Goal: Task Accomplishment & Management: Use online tool/utility

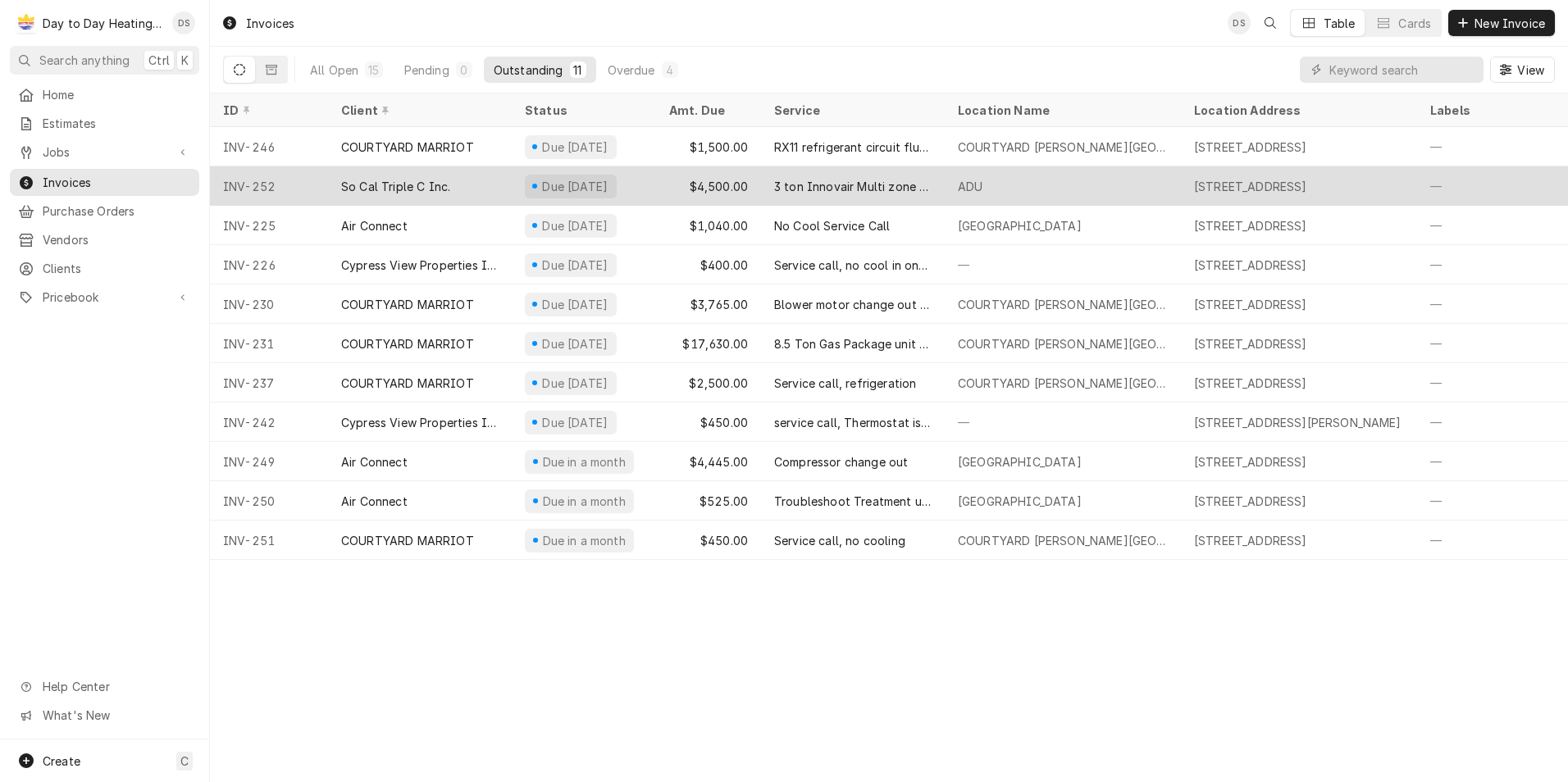
click at [764, 184] on div "3 ton Innovair Multi zone system" at bounding box center [853, 186] width 184 height 40
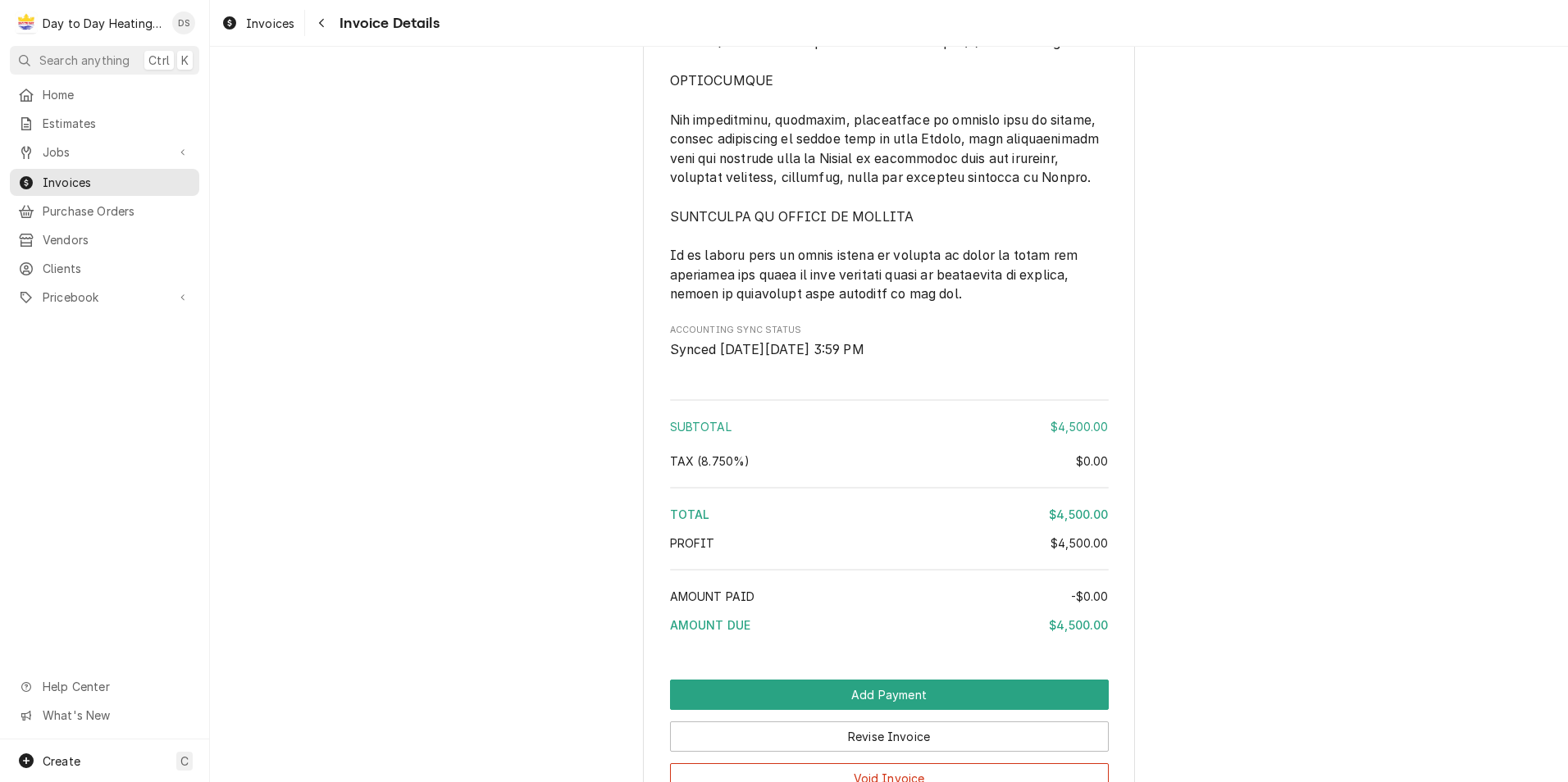
scroll to position [4356, 0]
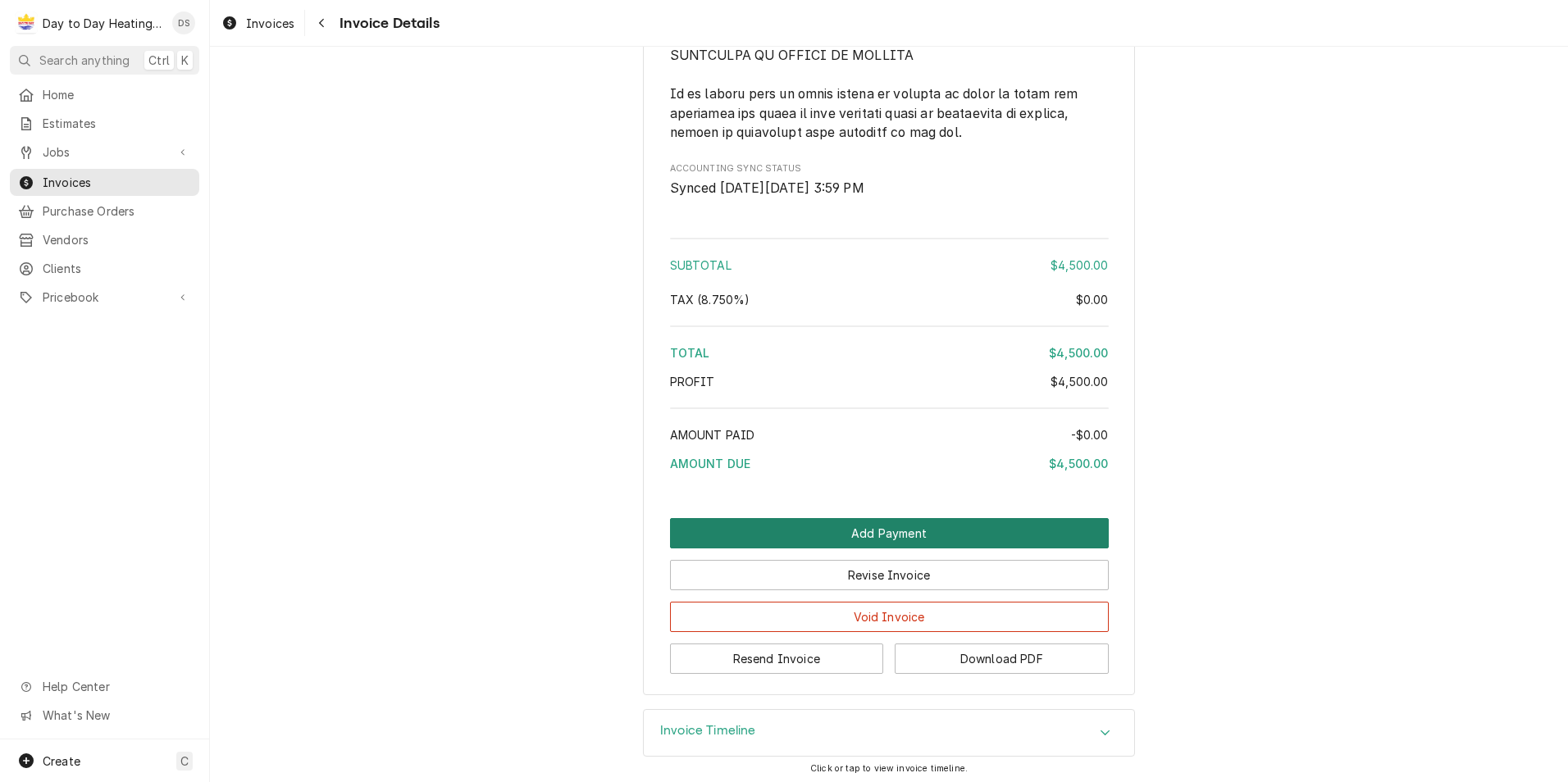
click at [965, 532] on button "Add Payment" at bounding box center [890, 533] width 438 height 31
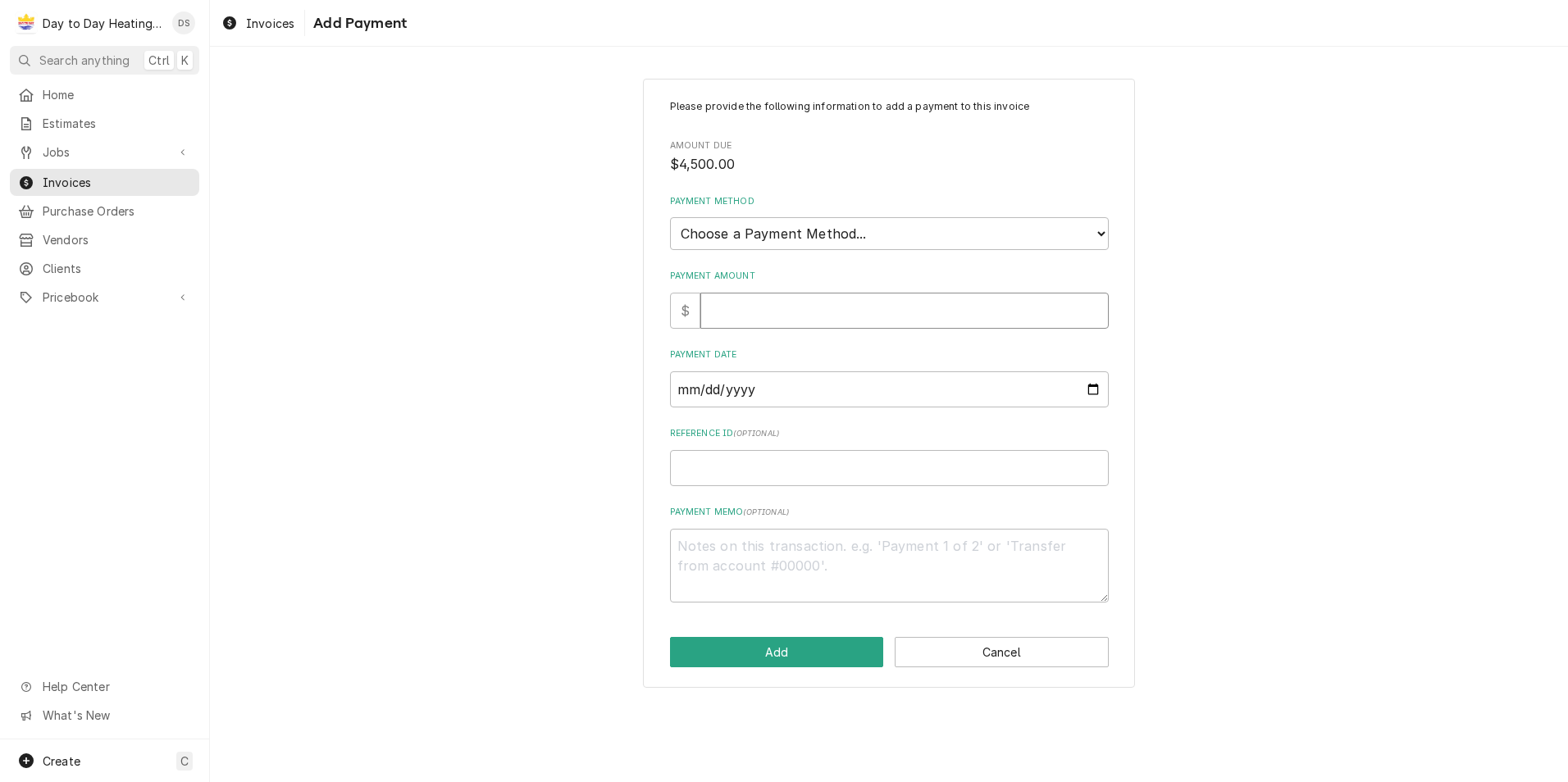
click at [814, 316] on input "Payment Amount" at bounding box center [904, 310] width 409 height 36
type textarea "x"
type input "4"
type textarea "x"
type input "45"
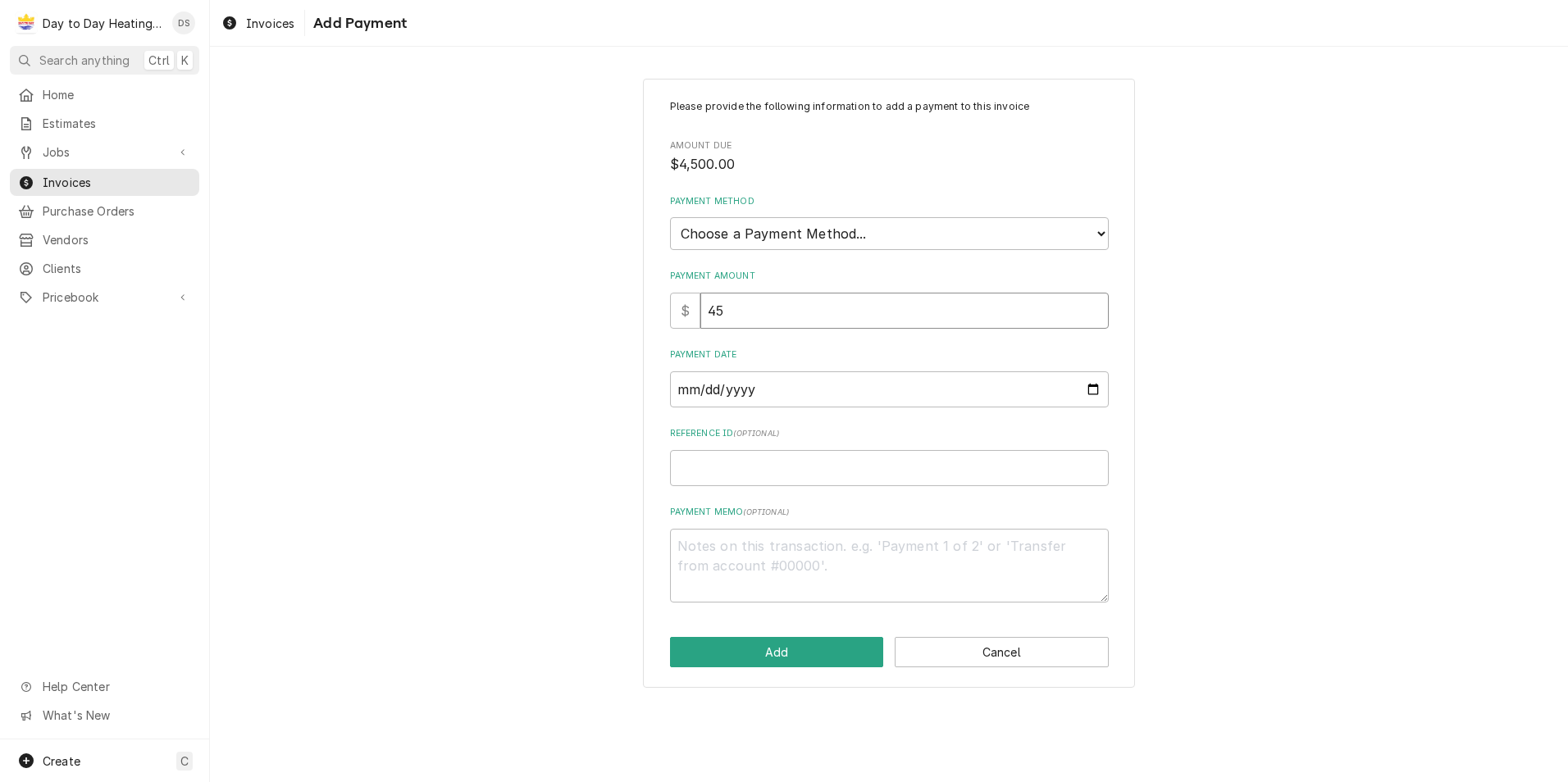
type textarea "x"
type input "450"
type textarea "x"
type input "4500"
click at [1095, 390] on input "Payment Date" at bounding box center [890, 390] width 438 height 36
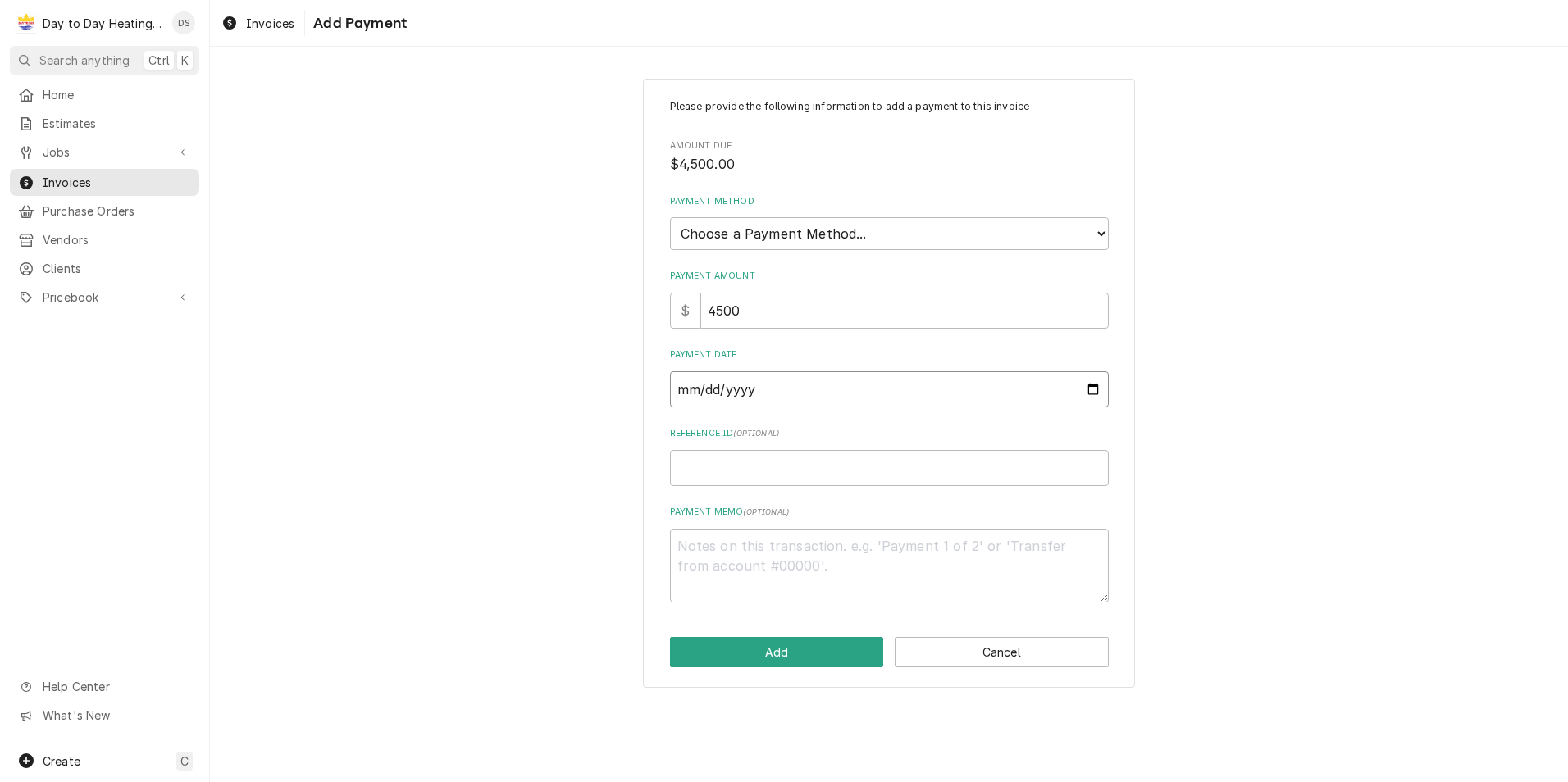
type textarea "x"
type input "2025-09-27"
click at [825, 220] on select "Choose a Payment Method... Cash Check Credit/Debit Card ACH/eCheck Other" at bounding box center [890, 234] width 438 height 32
select select "4"
click at [670, 217] on select "Choose a Payment Method... Cash Check Credit/Debit Card ACH/eCheck Other" at bounding box center [890, 234] width 438 height 32
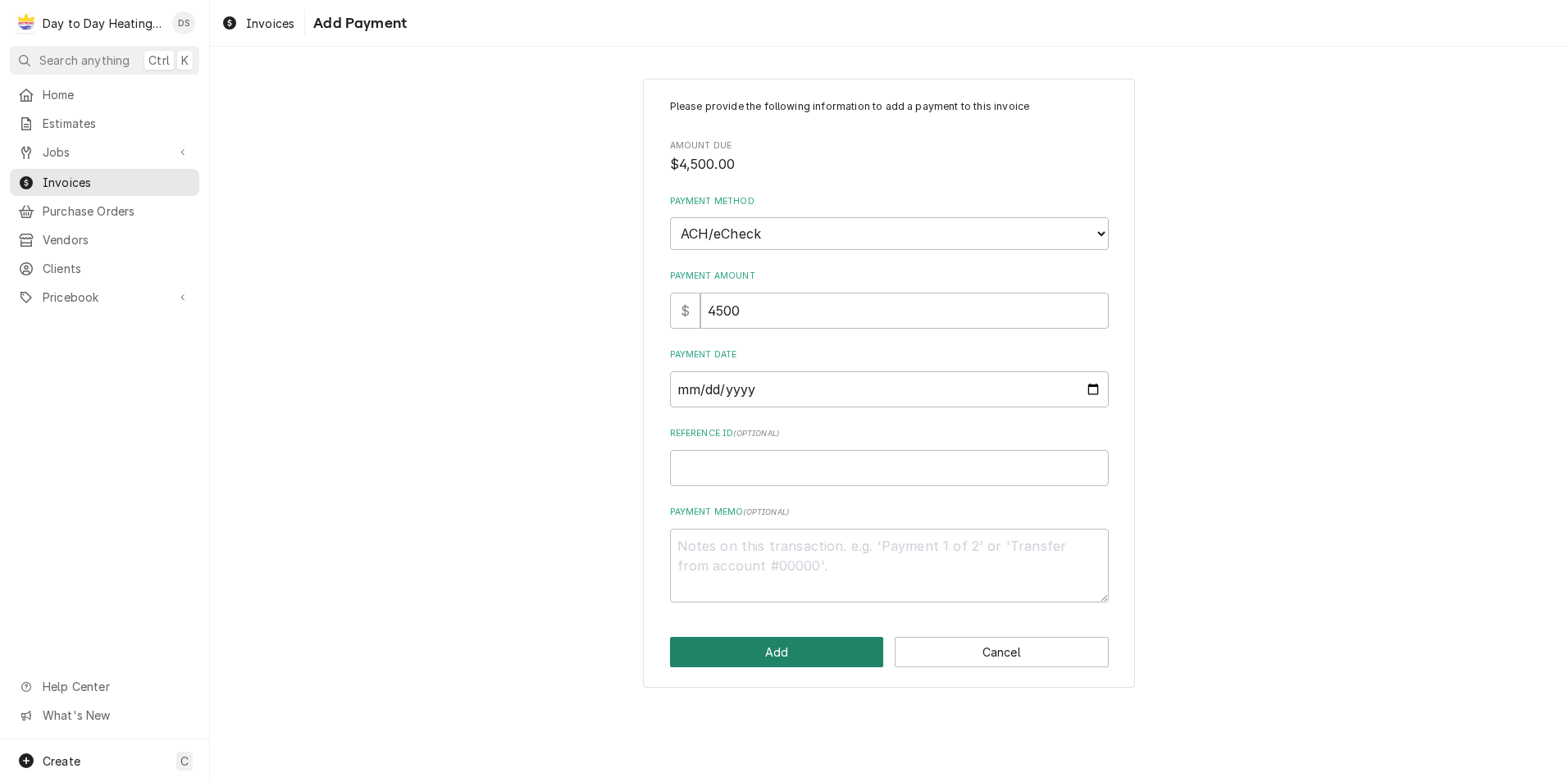
click at [780, 650] on button "Add" at bounding box center [777, 652] width 214 height 31
type textarea "x"
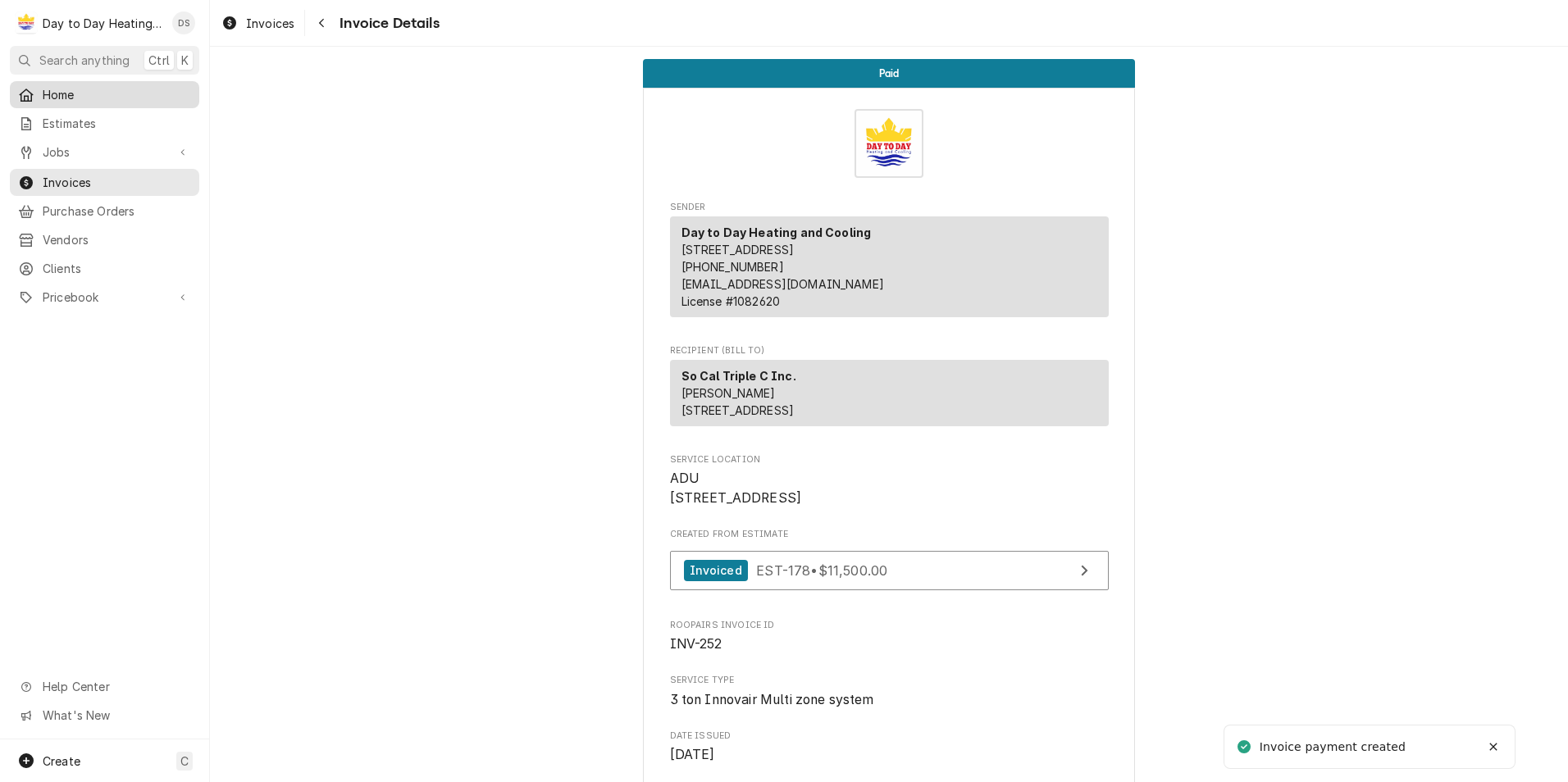
click at [73, 94] on span "Home" at bounding box center [116, 94] width 148 height 17
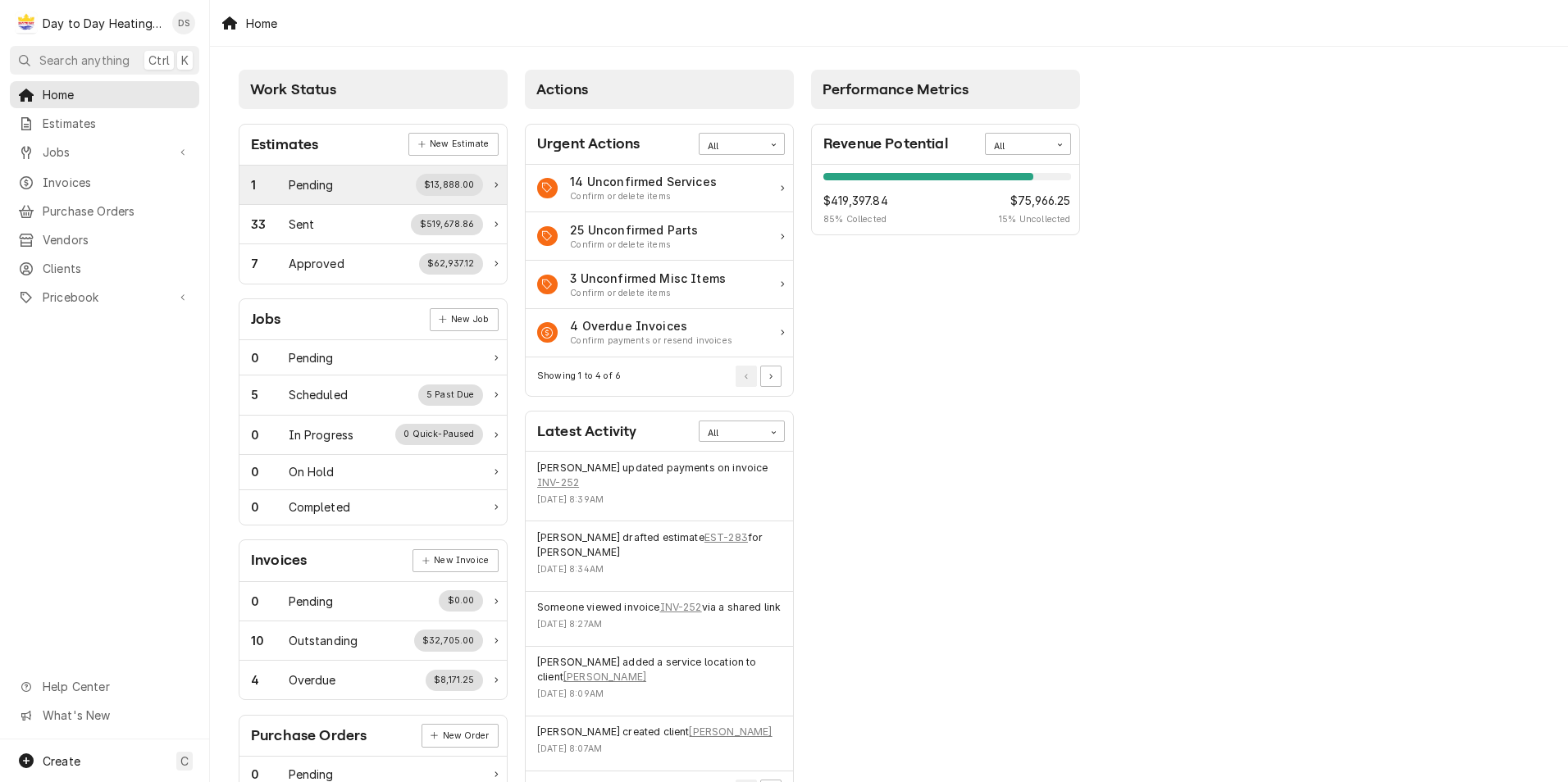
click at [317, 183] on div "Pending" at bounding box center [311, 184] width 45 height 17
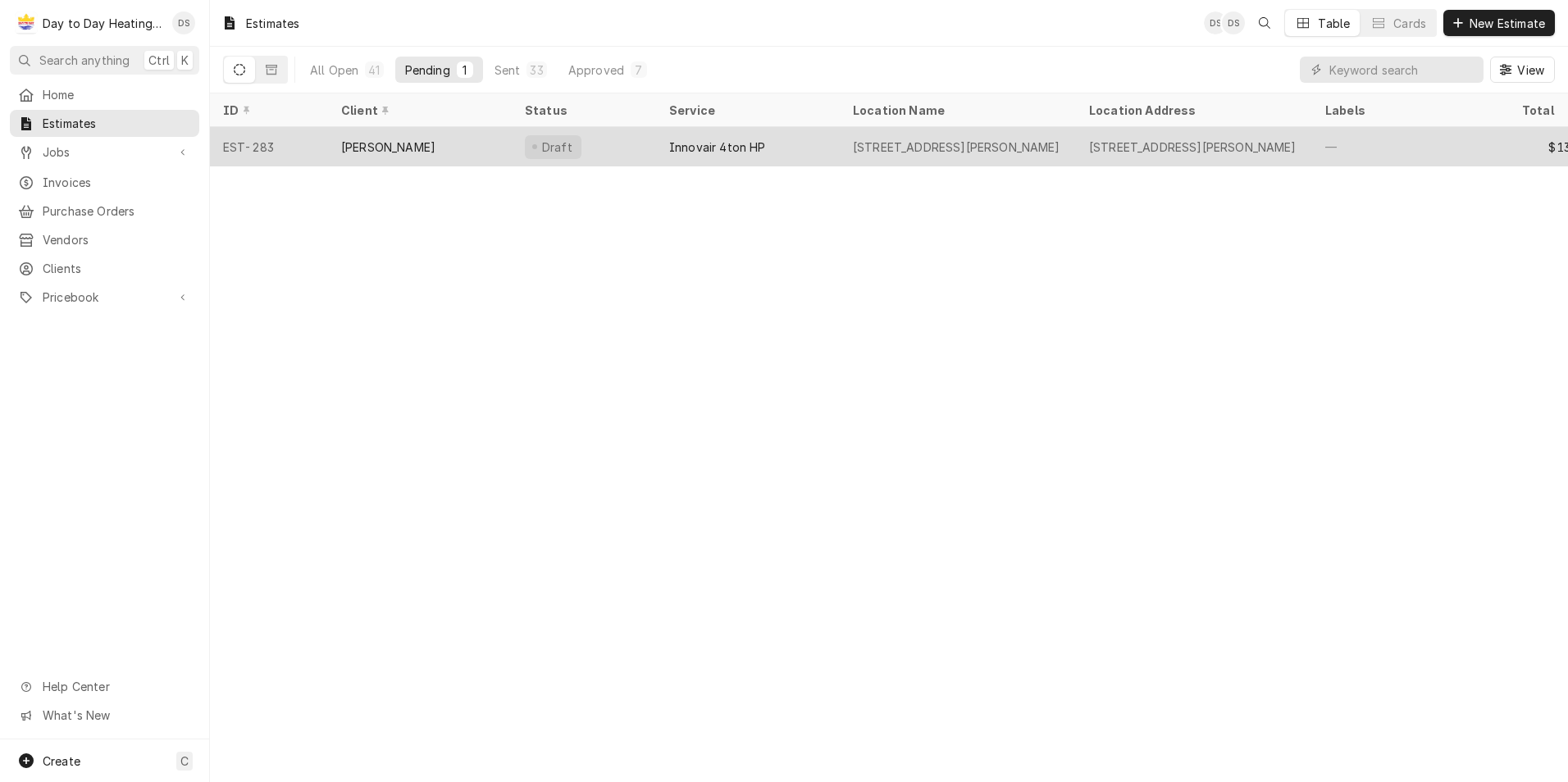
click at [378, 135] on div "[PERSON_NAME]" at bounding box center [420, 147] width 184 height 40
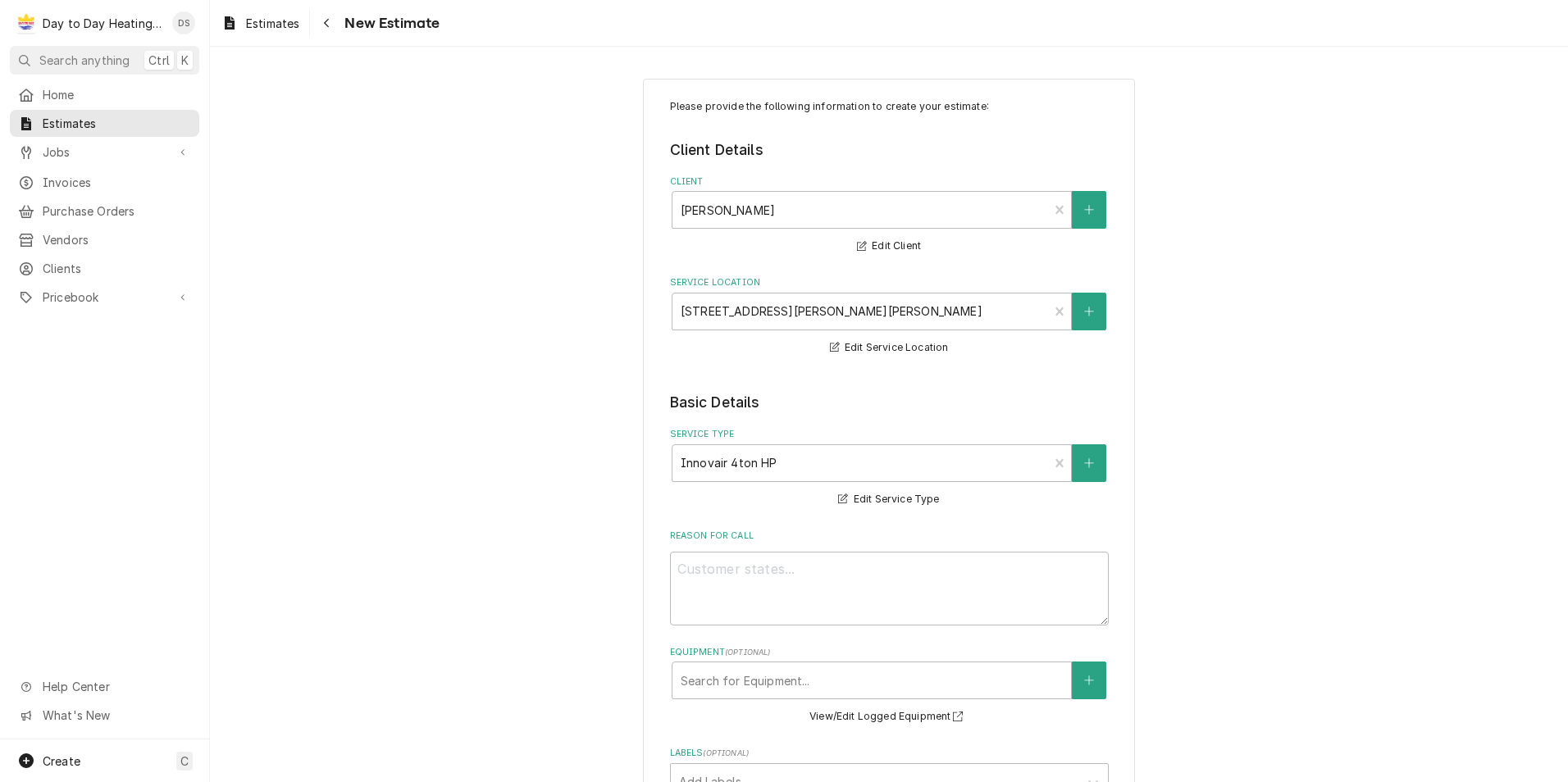
type textarea "x"
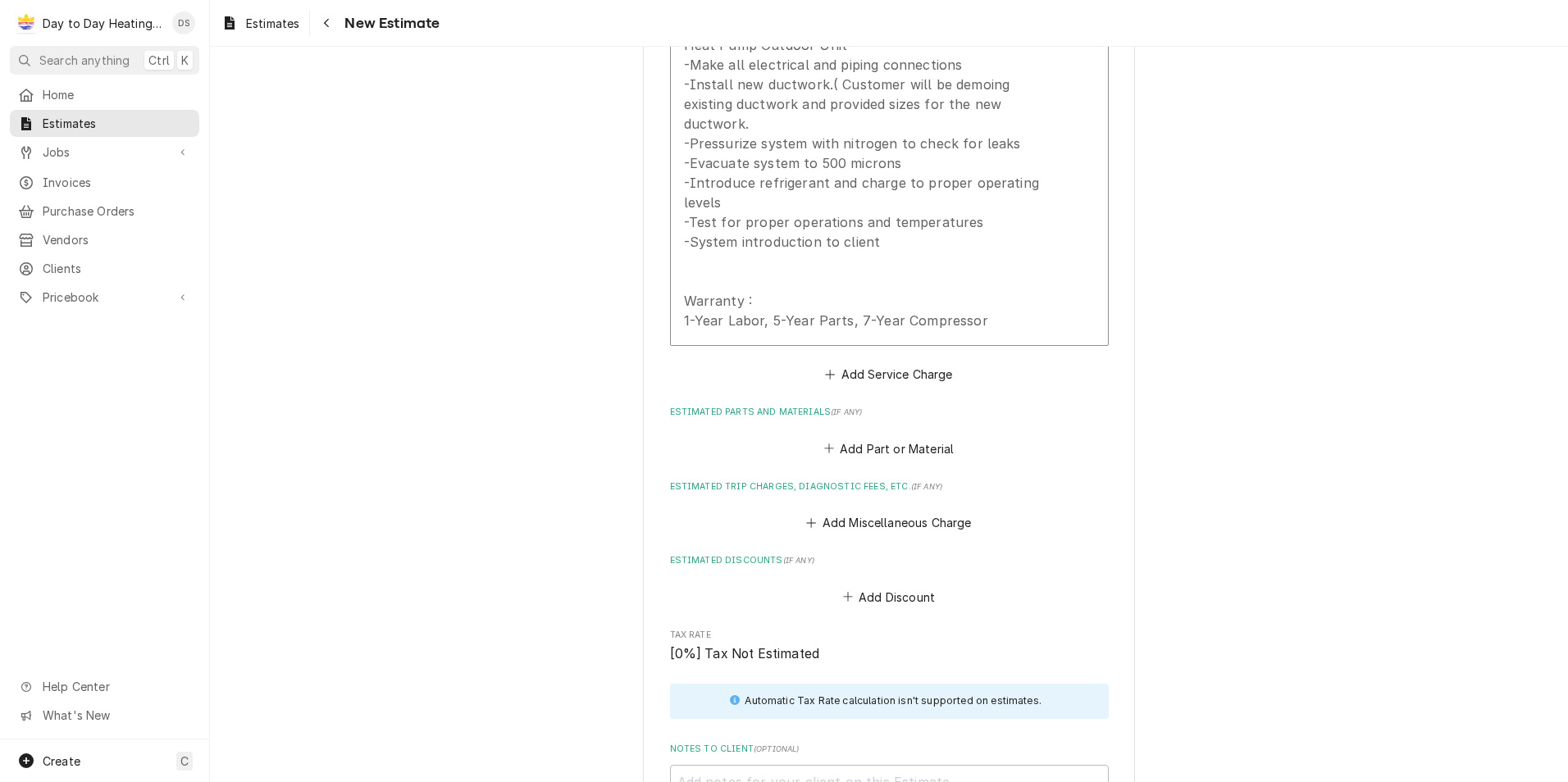
scroll to position [1476, 0]
